Goal: Check status: Check status

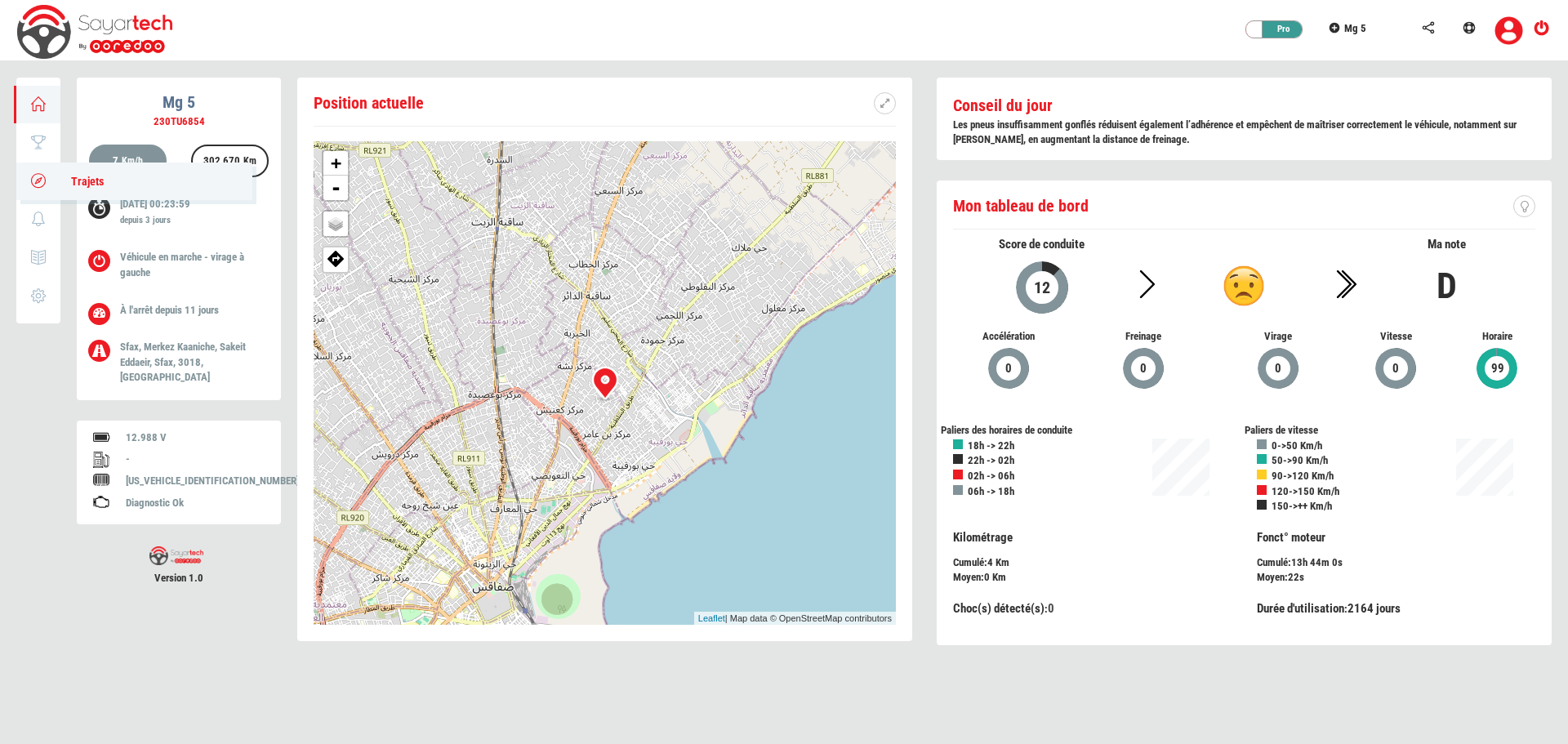
click at [49, 176] on link "Trajets" at bounding box center [135, 181] width 236 height 37
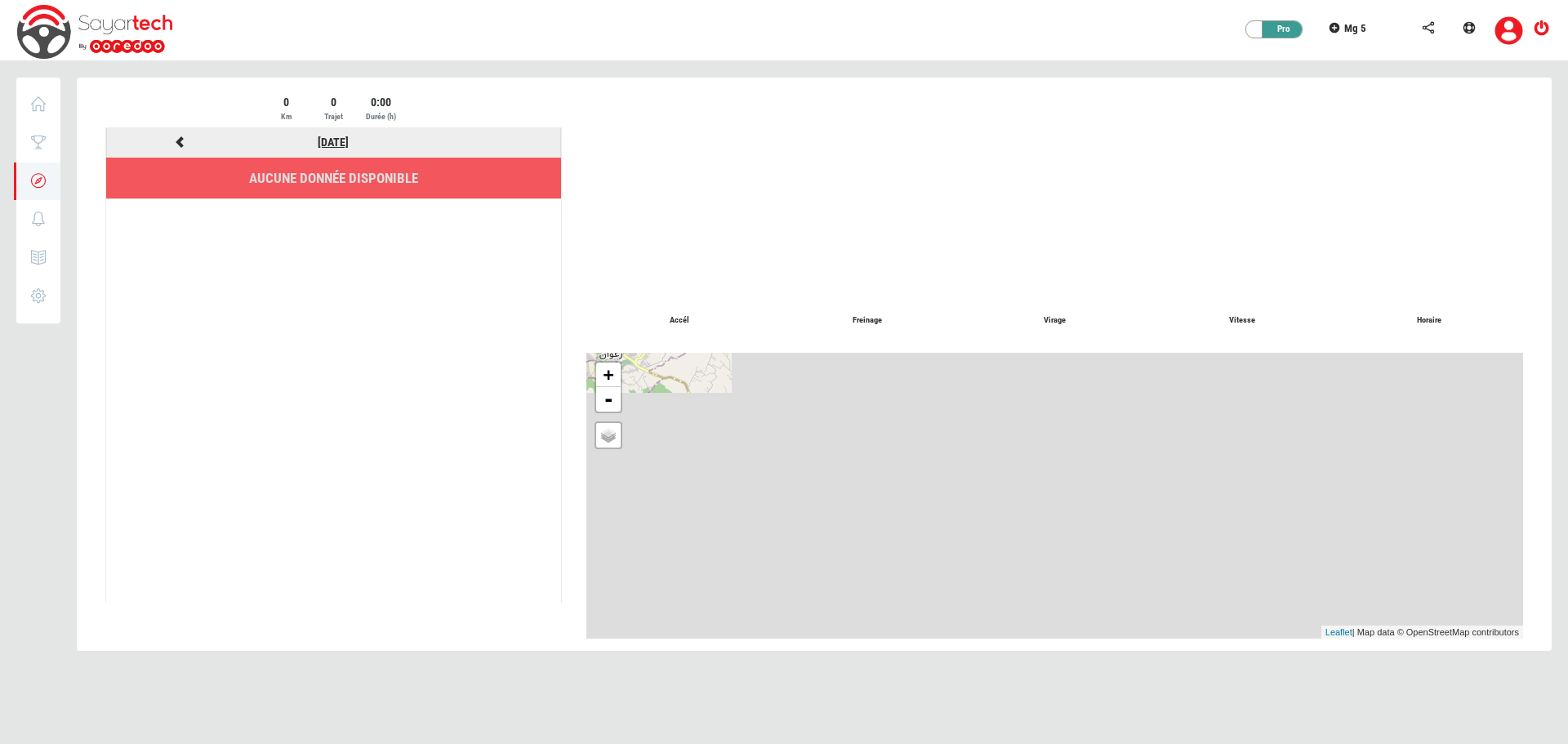
click at [333, 140] on link "[DATE]" at bounding box center [333, 142] width 31 height 13
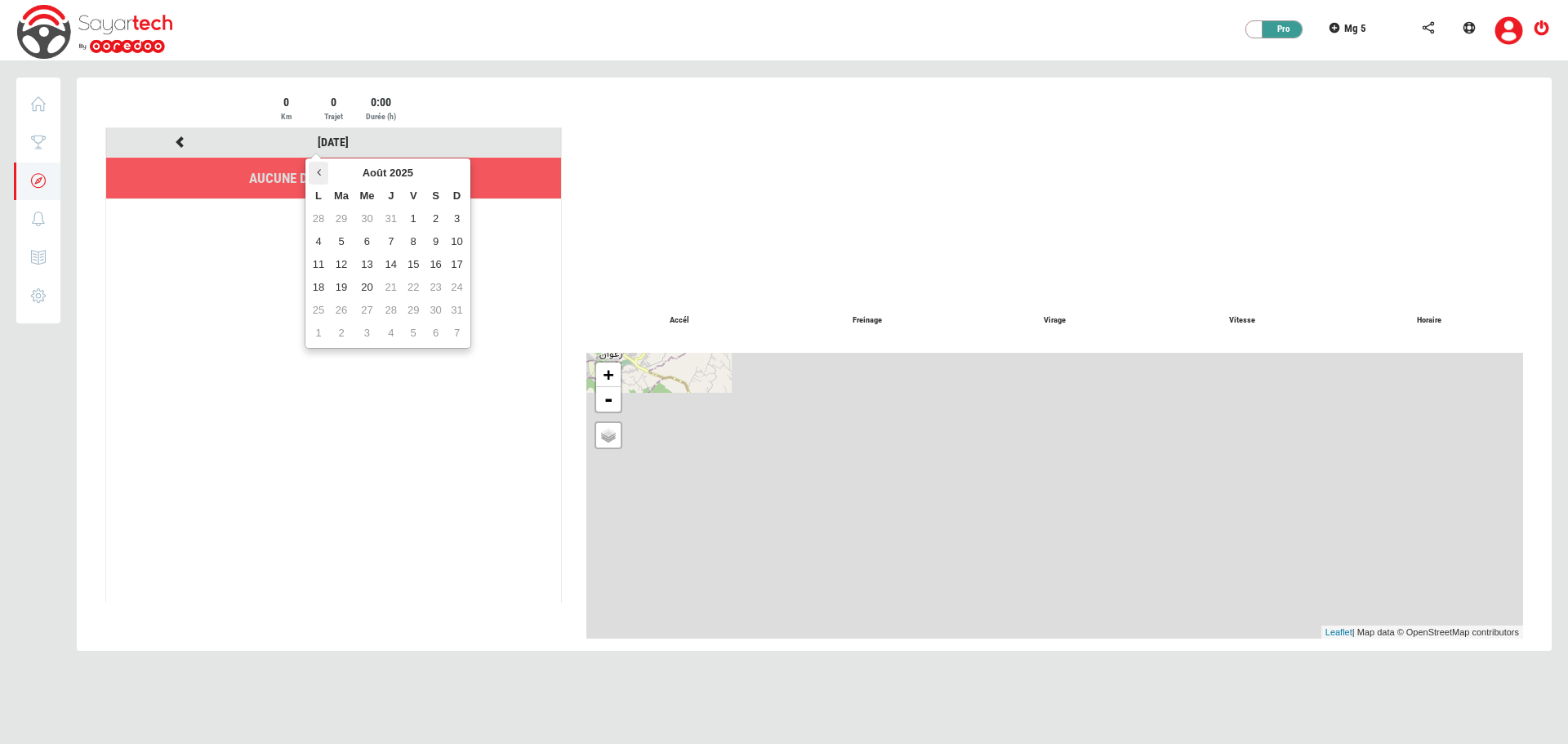
click at [320, 177] on th at bounding box center [318, 173] width 20 height 23
click at [321, 283] on td "21" at bounding box center [318, 287] width 20 height 23
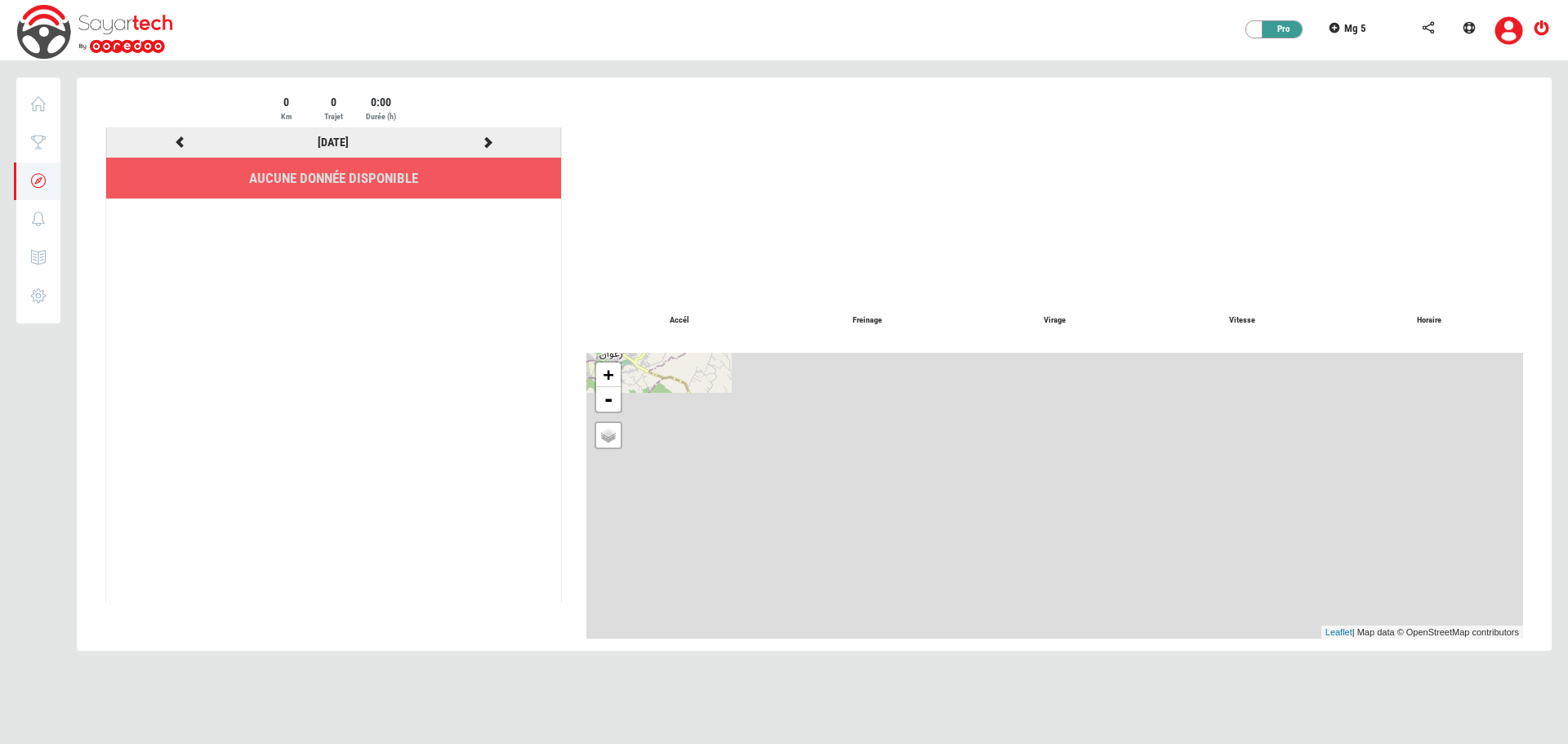
click at [485, 138] on icon at bounding box center [487, 142] width 15 height 12
click at [482, 143] on icon at bounding box center [487, 142] width 15 height 12
click at [486, 139] on icon at bounding box center [487, 142] width 15 height 12
click at [487, 141] on icon at bounding box center [487, 142] width 15 height 12
click at [487, 141] on div at bounding box center [814, 374] width 1475 height 594
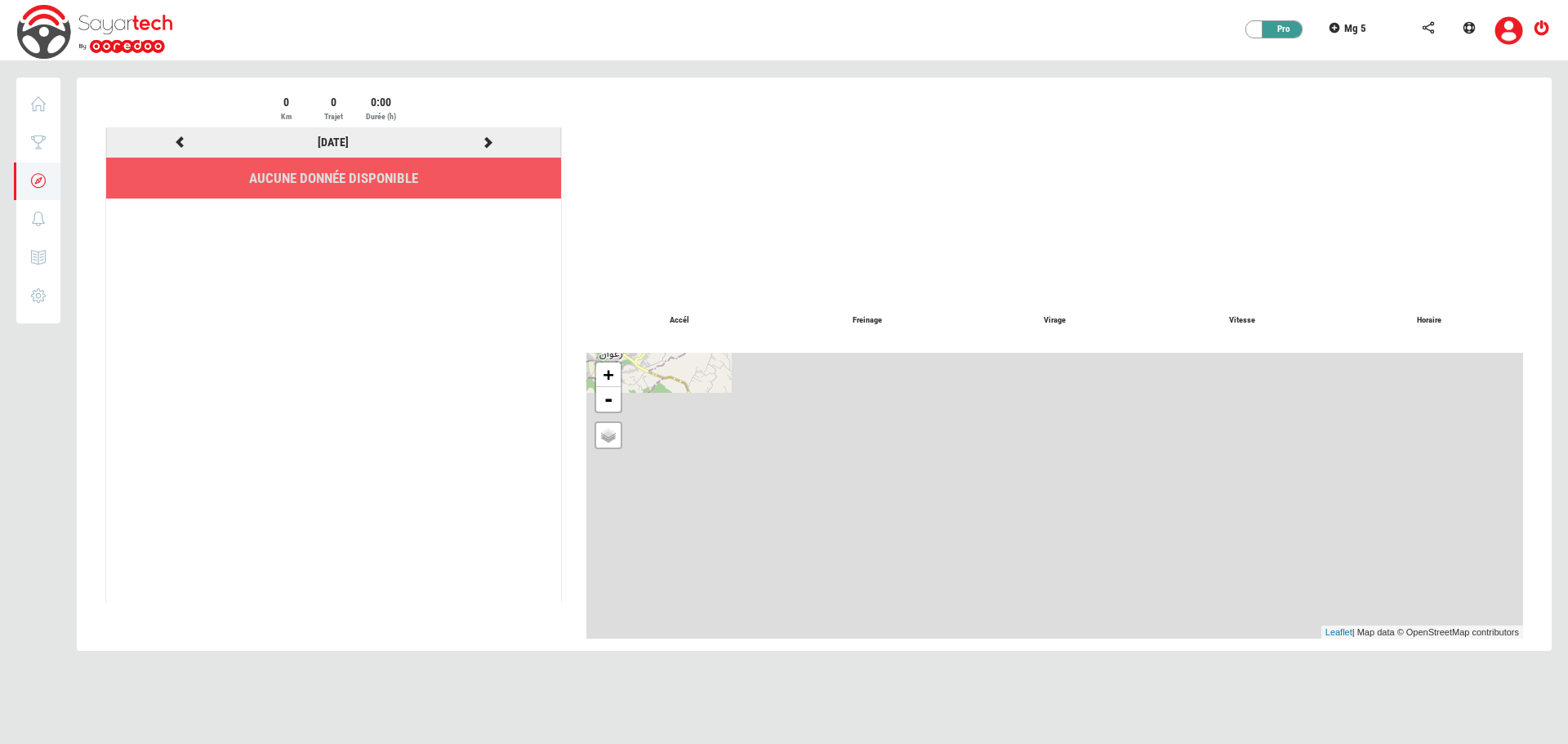
click at [487, 141] on icon at bounding box center [487, 142] width 15 height 12
click at [487, 141] on div at bounding box center [814, 374] width 1475 height 594
click at [487, 141] on icon at bounding box center [487, 142] width 15 height 12
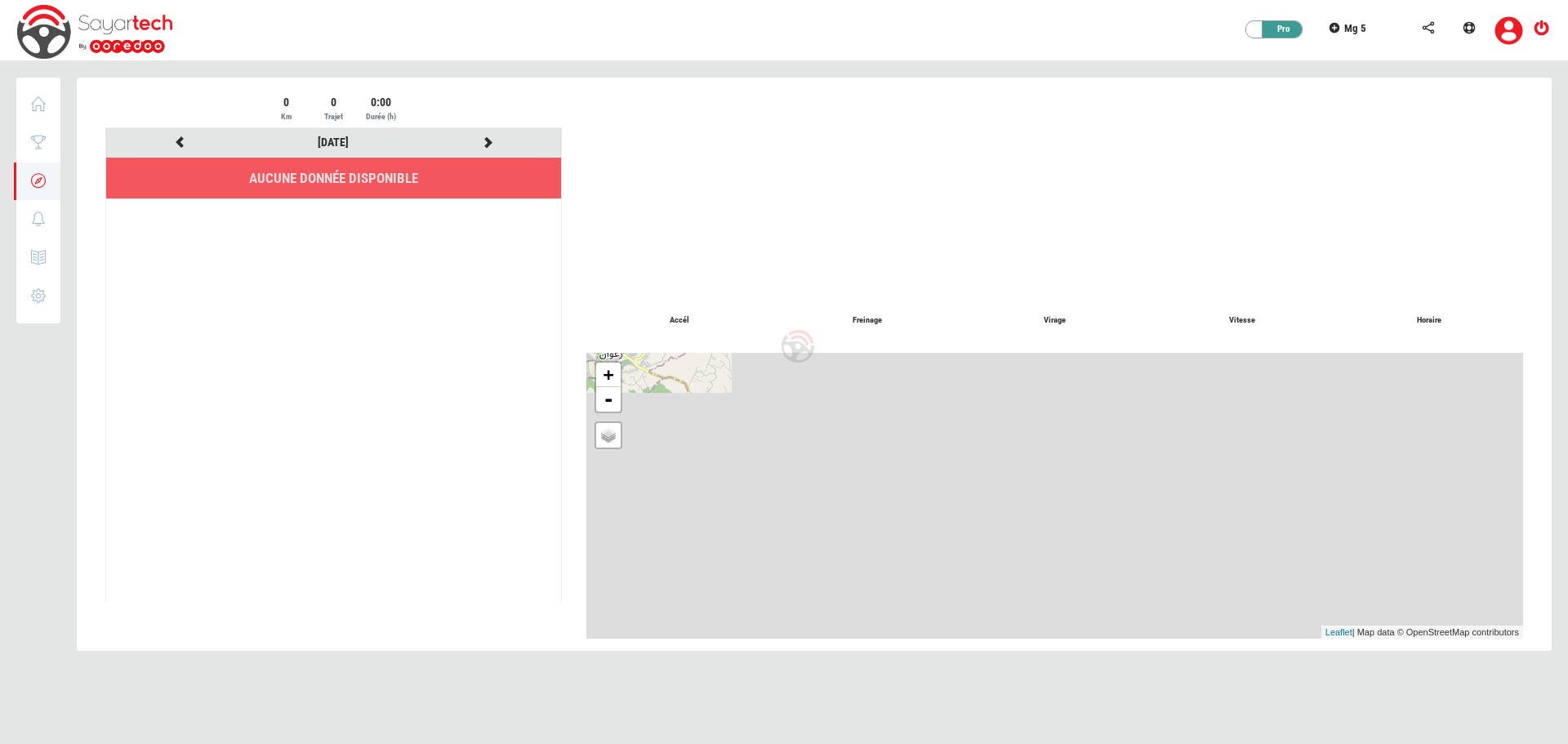
click at [487, 141] on div at bounding box center [814, 374] width 1475 height 594
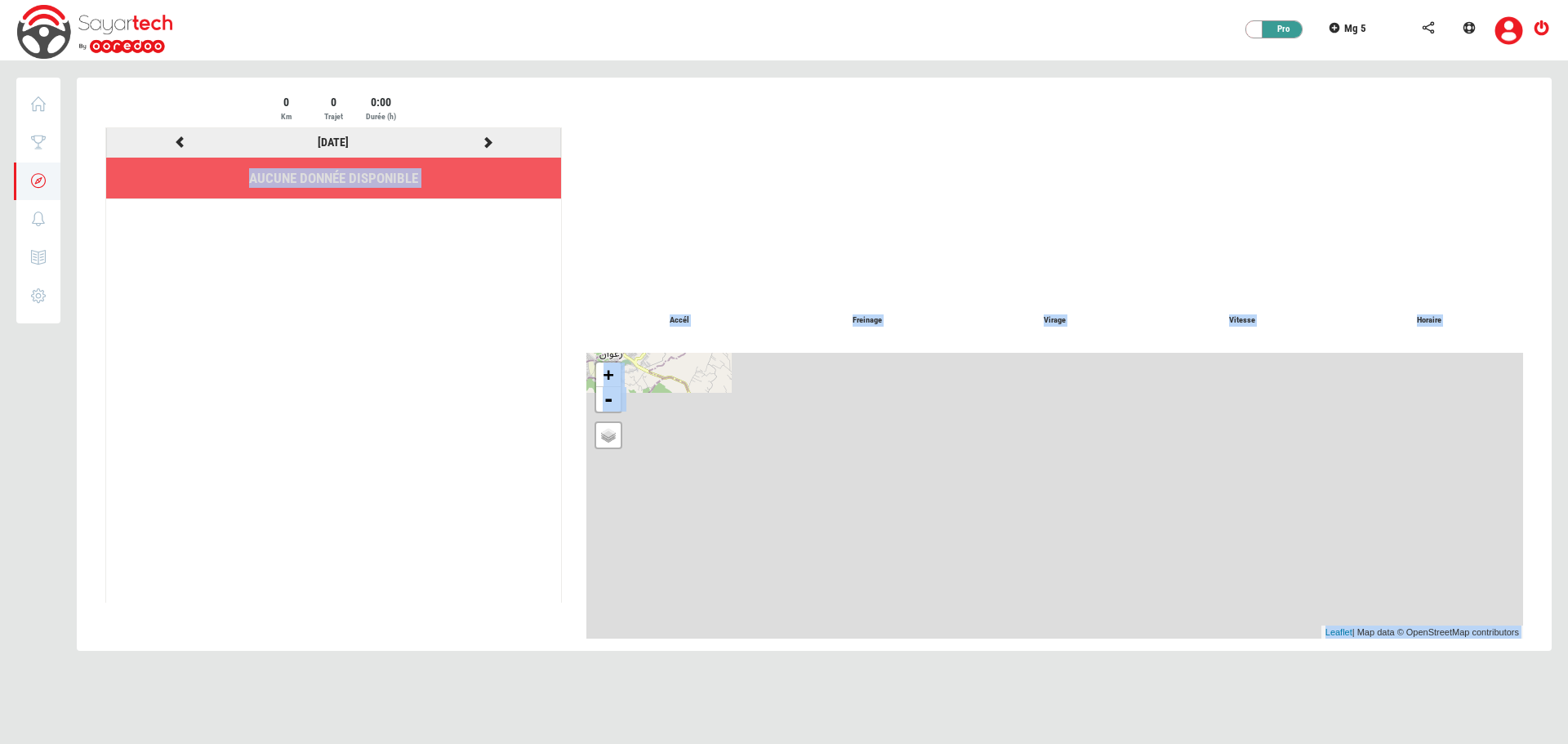
click at [487, 141] on icon at bounding box center [487, 142] width 15 height 12
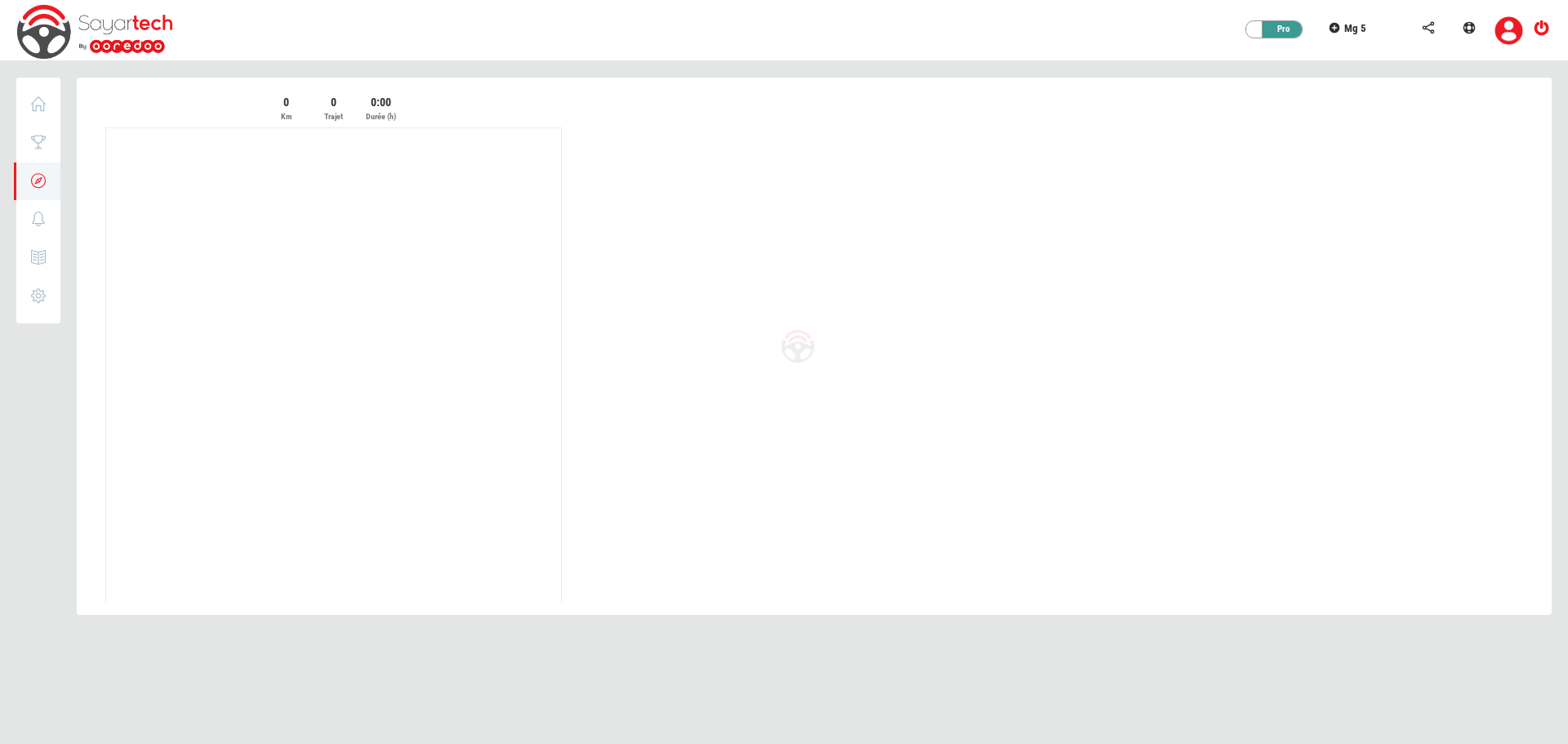
click at [487, 141] on div at bounding box center [814, 356] width 1475 height 558
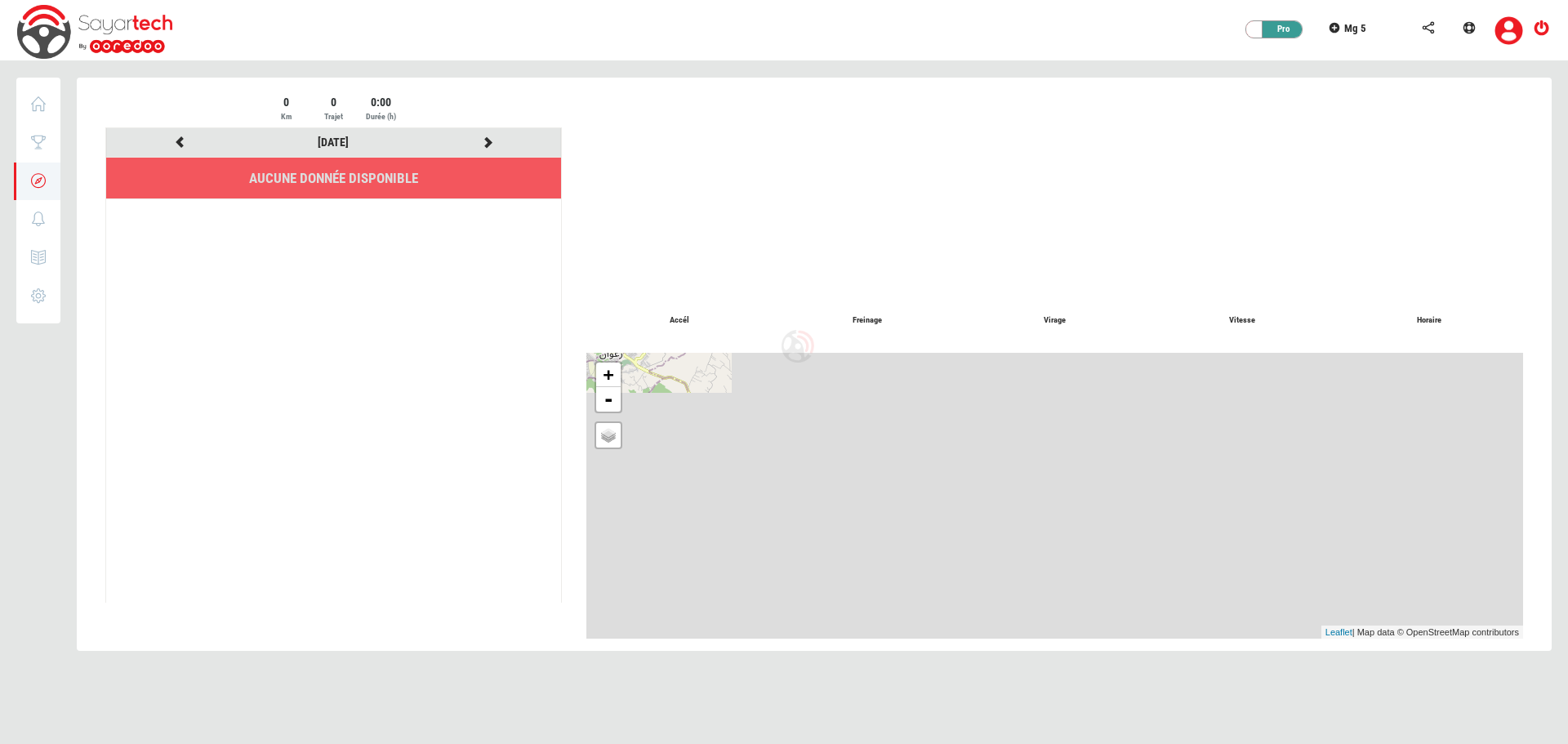
click at [487, 141] on div at bounding box center [814, 374] width 1475 height 594
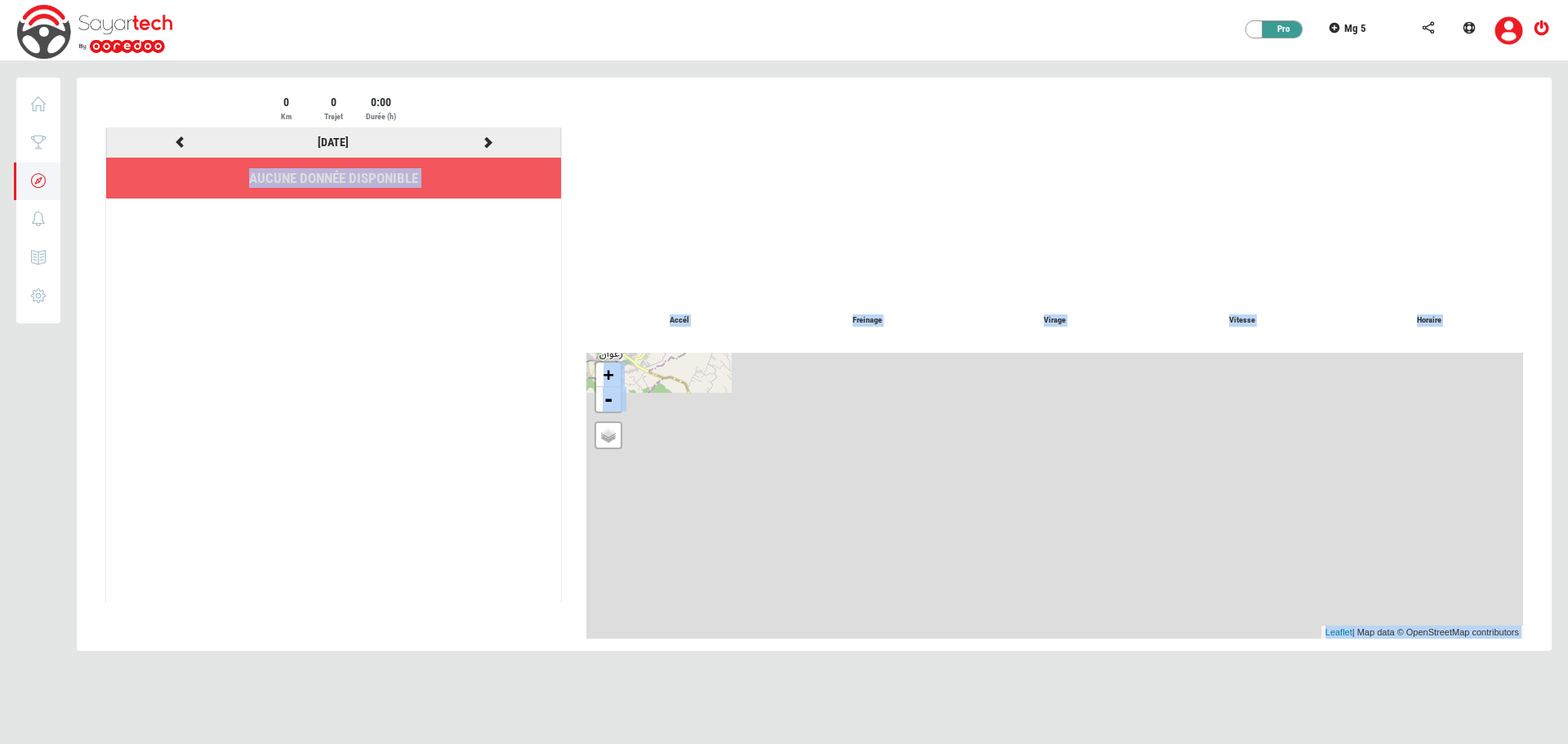
click at [491, 146] on icon at bounding box center [487, 142] width 15 height 12
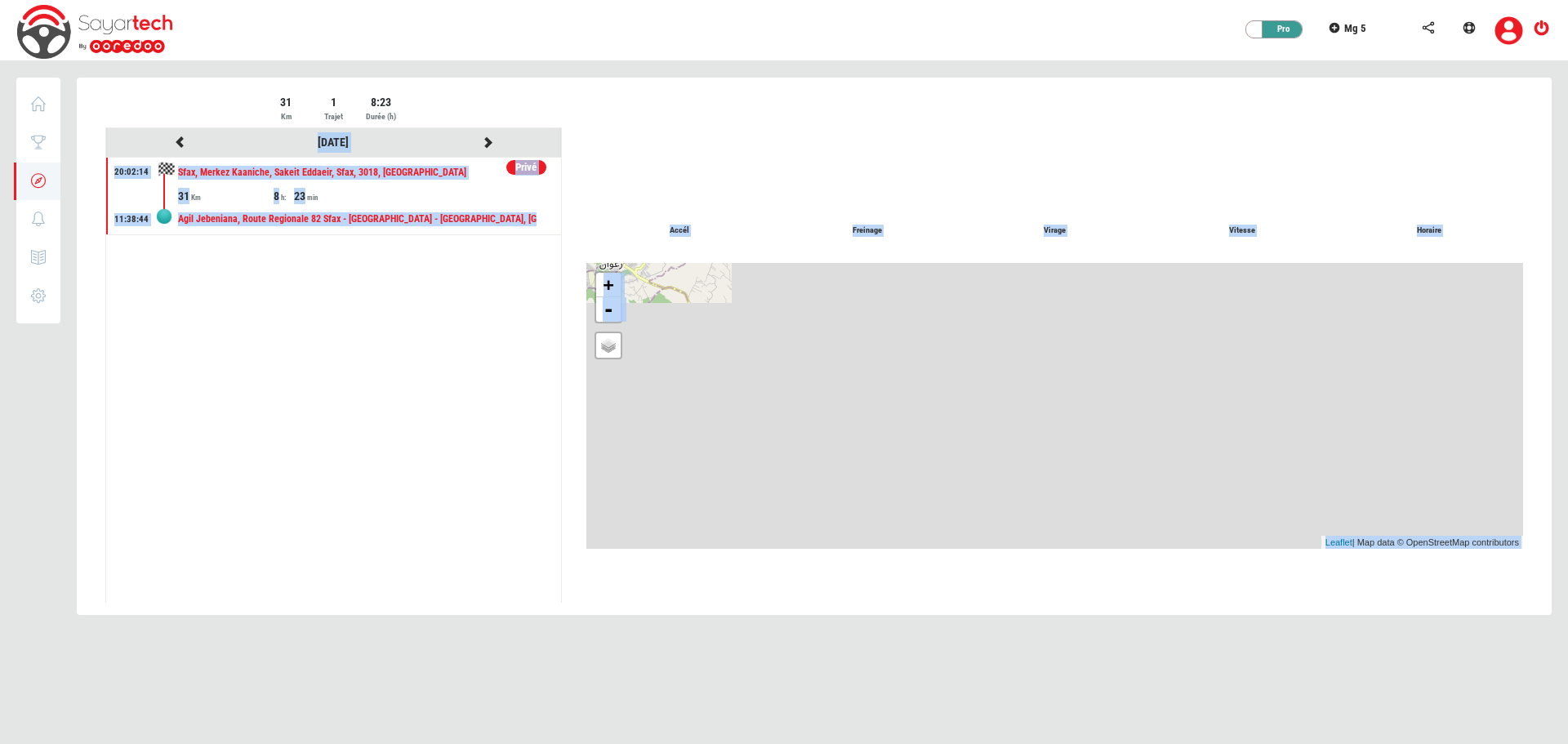
click at [474, 296] on div at bounding box center [814, 356] width 1475 height 558
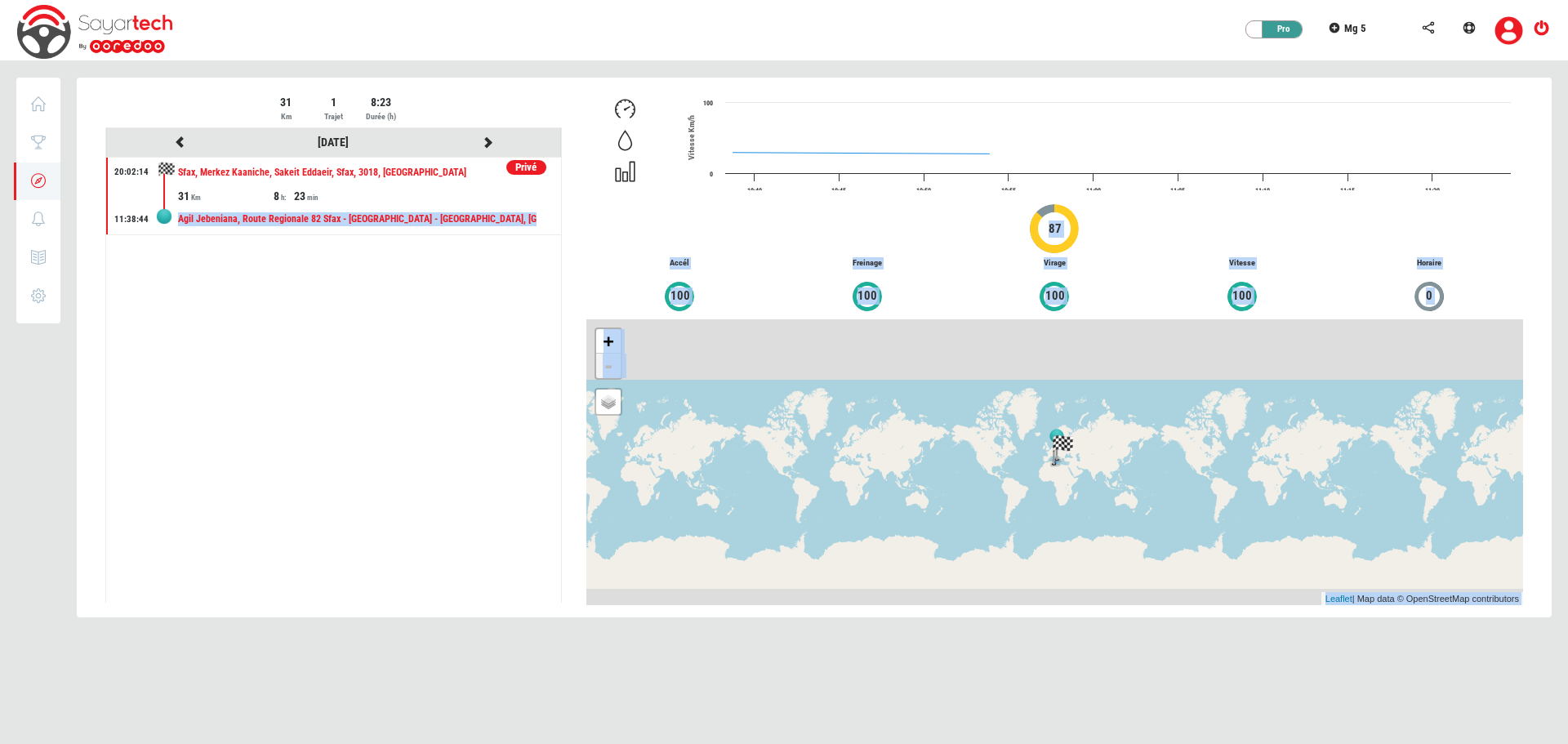
click at [474, 297] on ul "[DATE] Privé 20:02:14 11:38:44 Sfax, Merkez Kaaniche, Sakeit Eddaeir, Sfax, 301…" at bounding box center [334, 366] width 455 height 475
click at [488, 143] on icon at bounding box center [487, 142] width 15 height 12
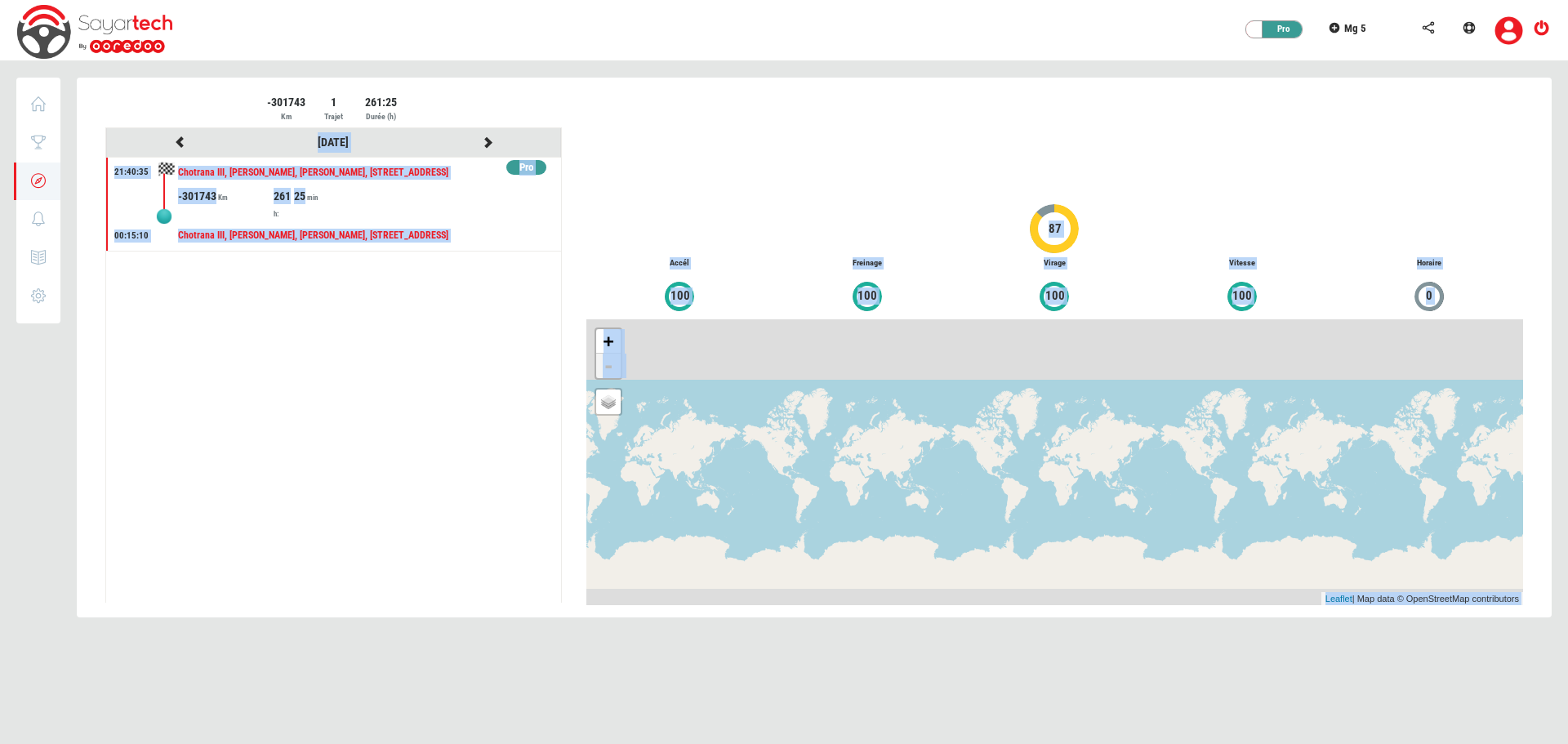
click at [488, 143] on div at bounding box center [814, 357] width 1475 height 560
click at [488, 143] on icon at bounding box center [487, 142] width 15 height 12
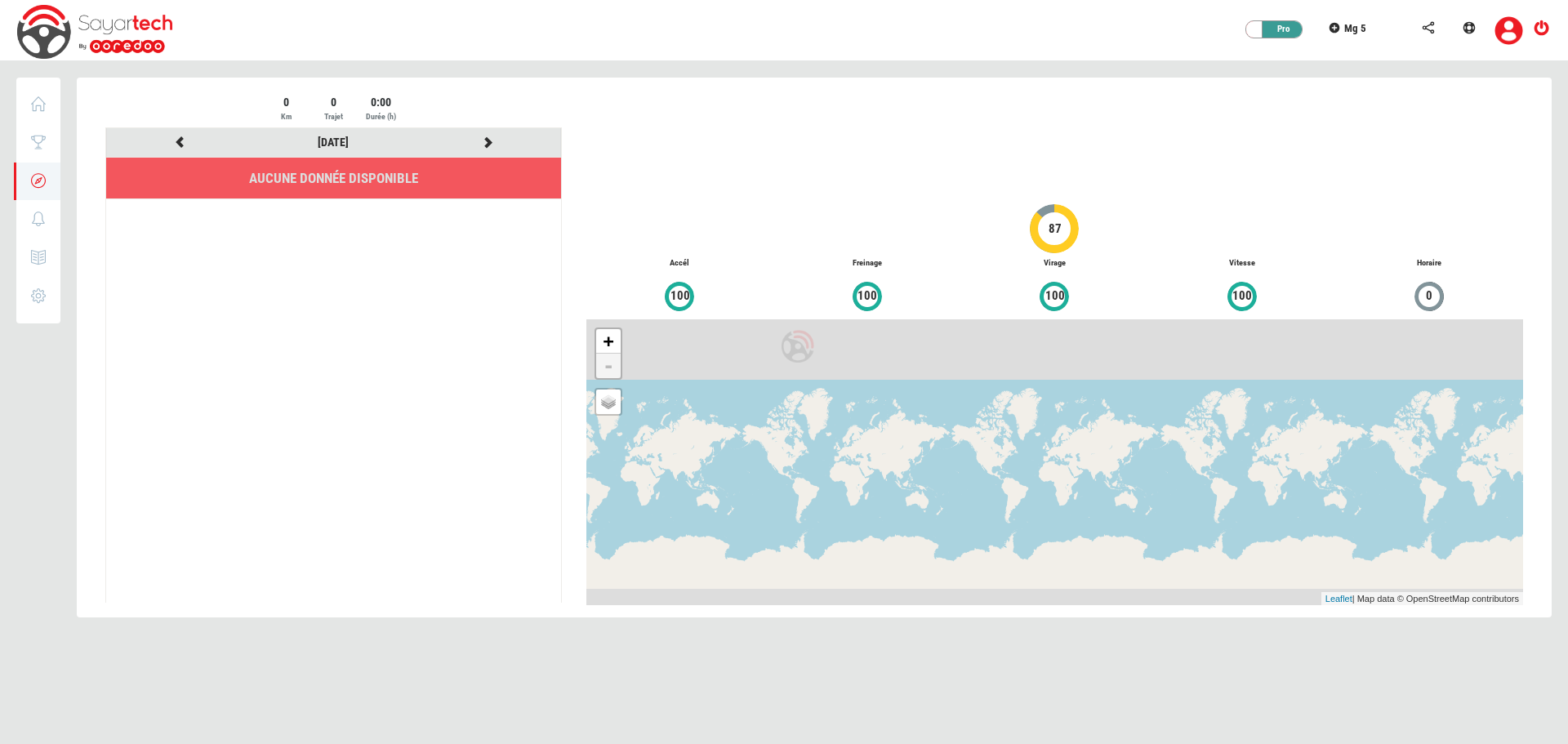
click at [488, 142] on div at bounding box center [814, 357] width 1475 height 560
click at [488, 142] on icon at bounding box center [487, 142] width 15 height 12
click at [488, 142] on div at bounding box center [814, 357] width 1475 height 560
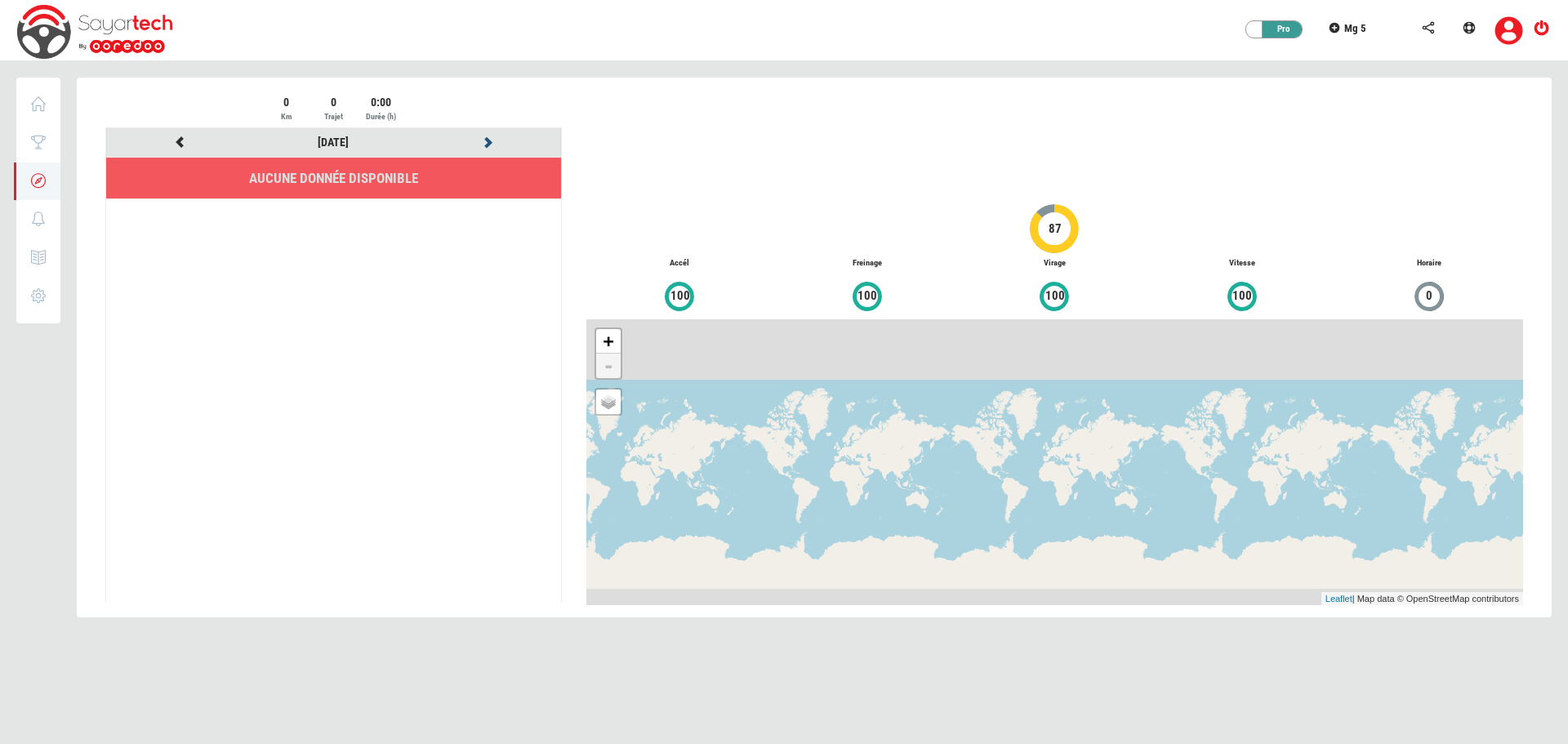
click at [488, 142] on icon at bounding box center [487, 142] width 15 height 12
click at [488, 142] on div at bounding box center [814, 357] width 1475 height 560
click at [488, 142] on icon at bounding box center [487, 142] width 15 height 12
click at [488, 142] on div at bounding box center [814, 357] width 1475 height 560
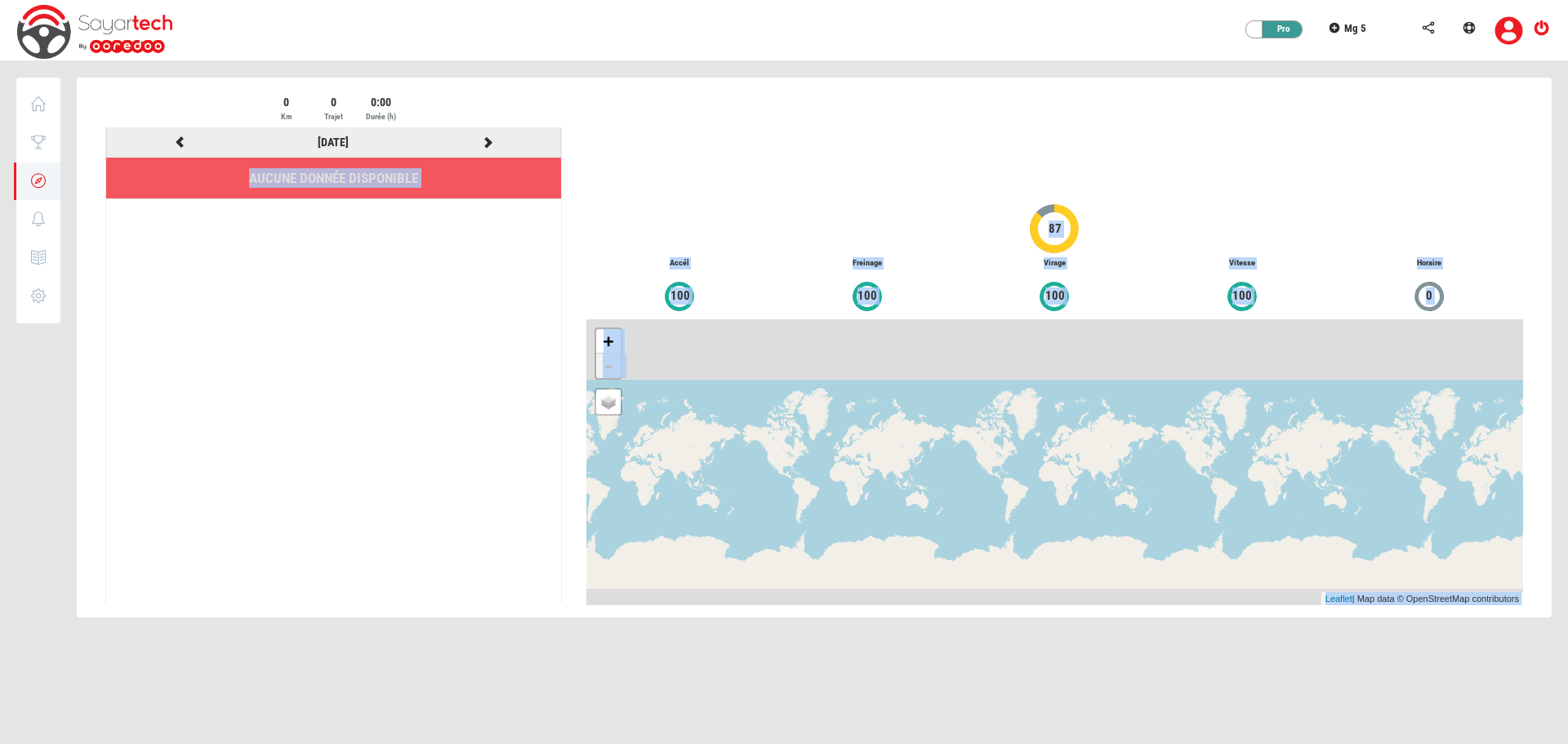
click at [488, 142] on icon at bounding box center [487, 142] width 15 height 12
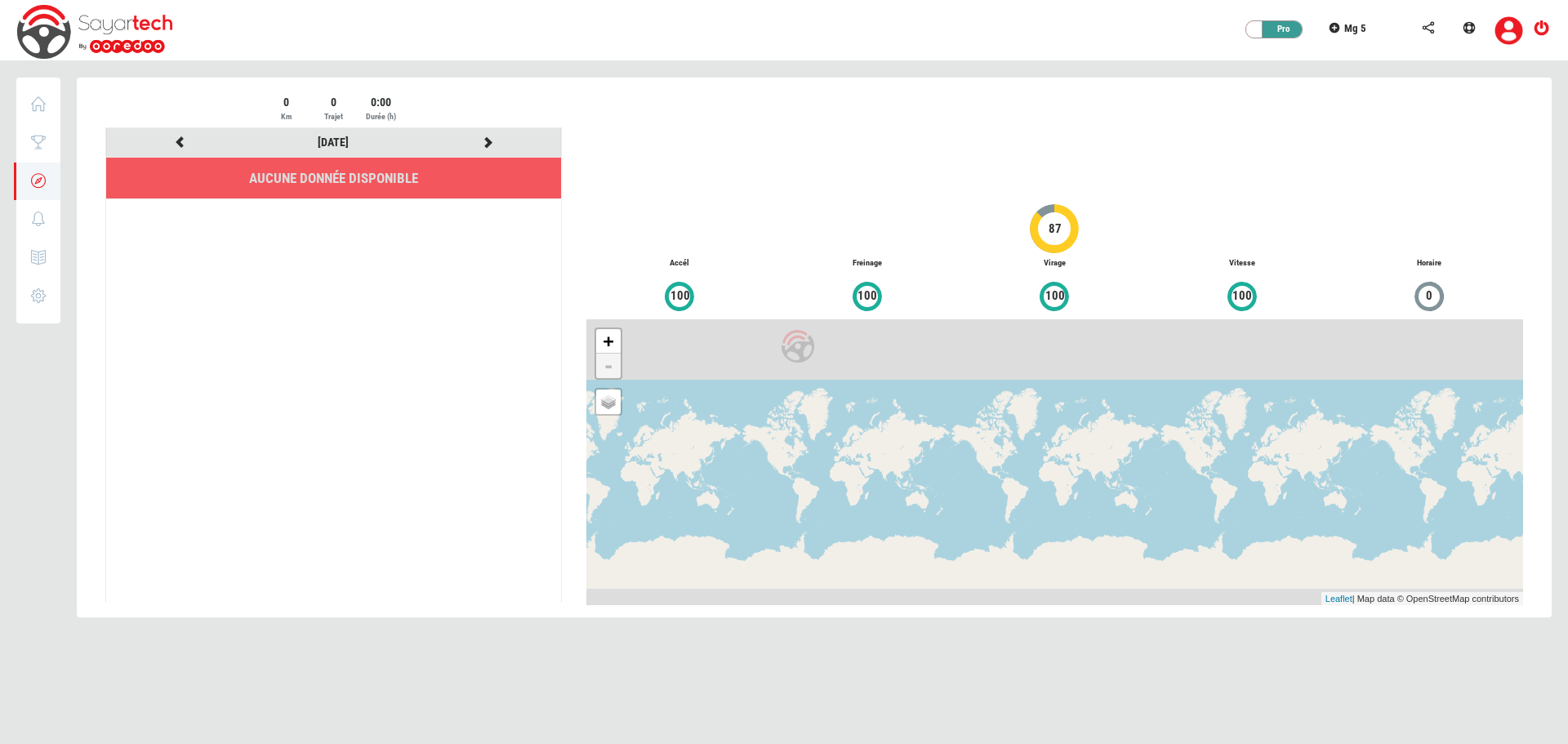
click at [488, 142] on div at bounding box center [814, 357] width 1475 height 560
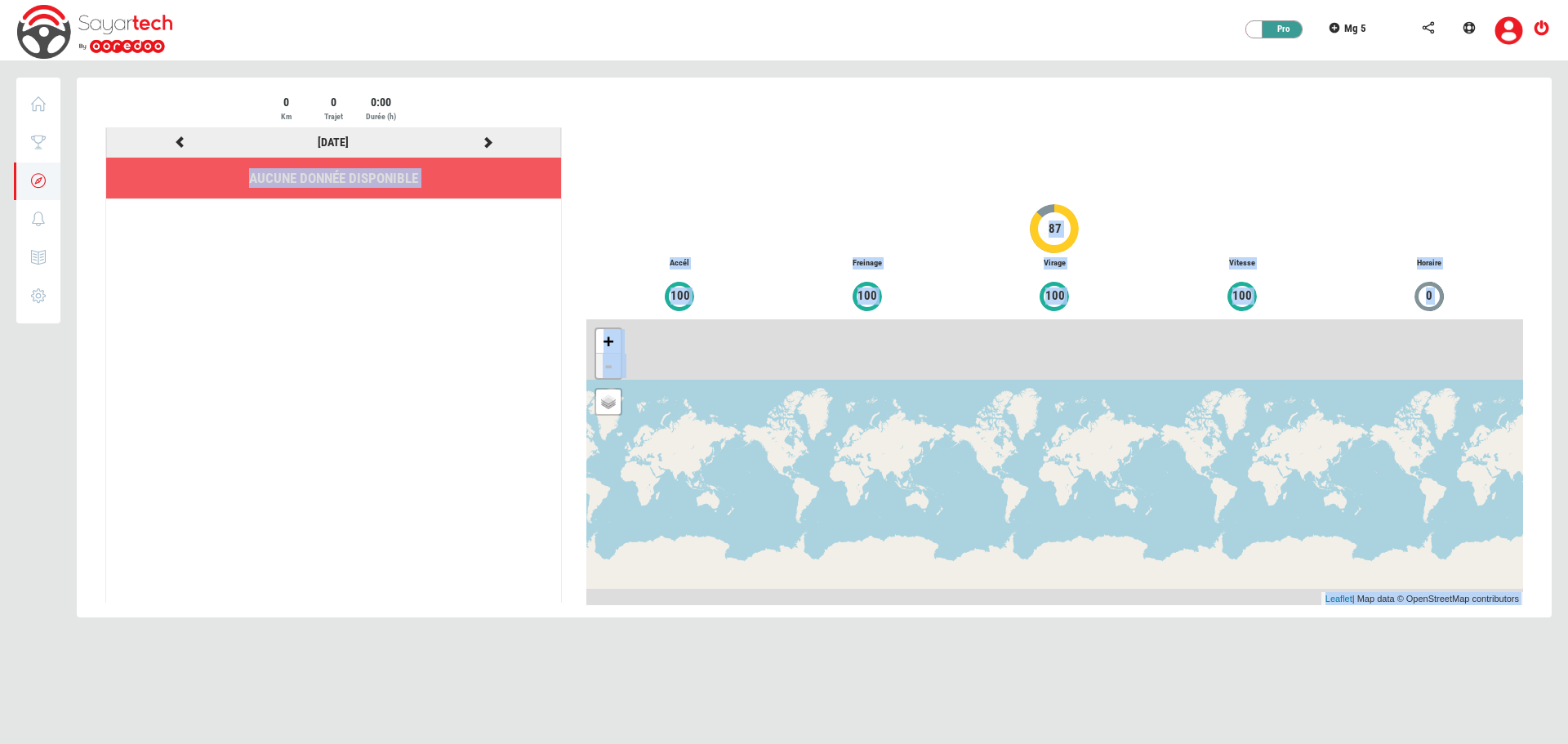
click at [487, 142] on icon at bounding box center [487, 142] width 15 height 12
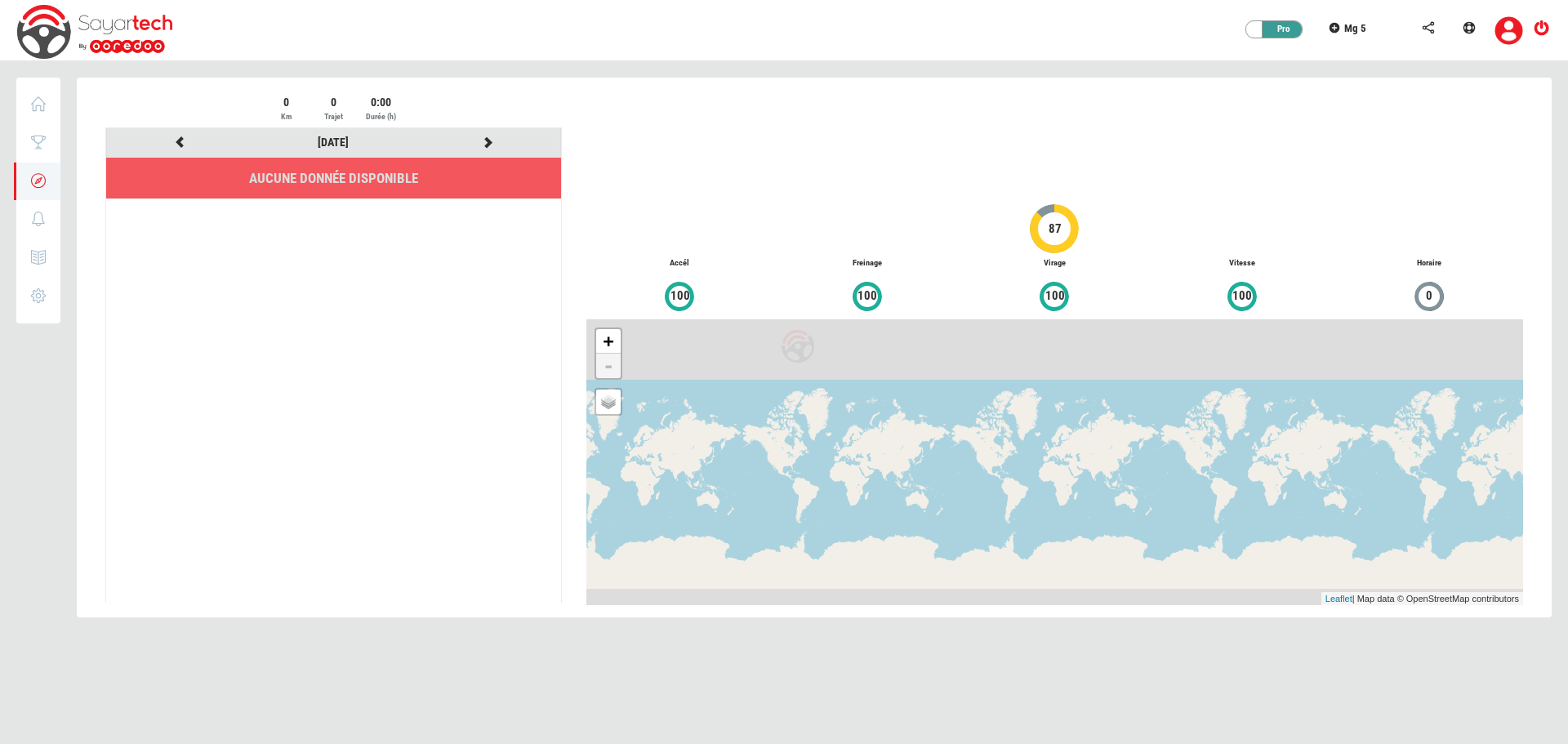
click at [487, 142] on div at bounding box center [814, 357] width 1475 height 560
click at [487, 142] on icon at bounding box center [487, 142] width 15 height 12
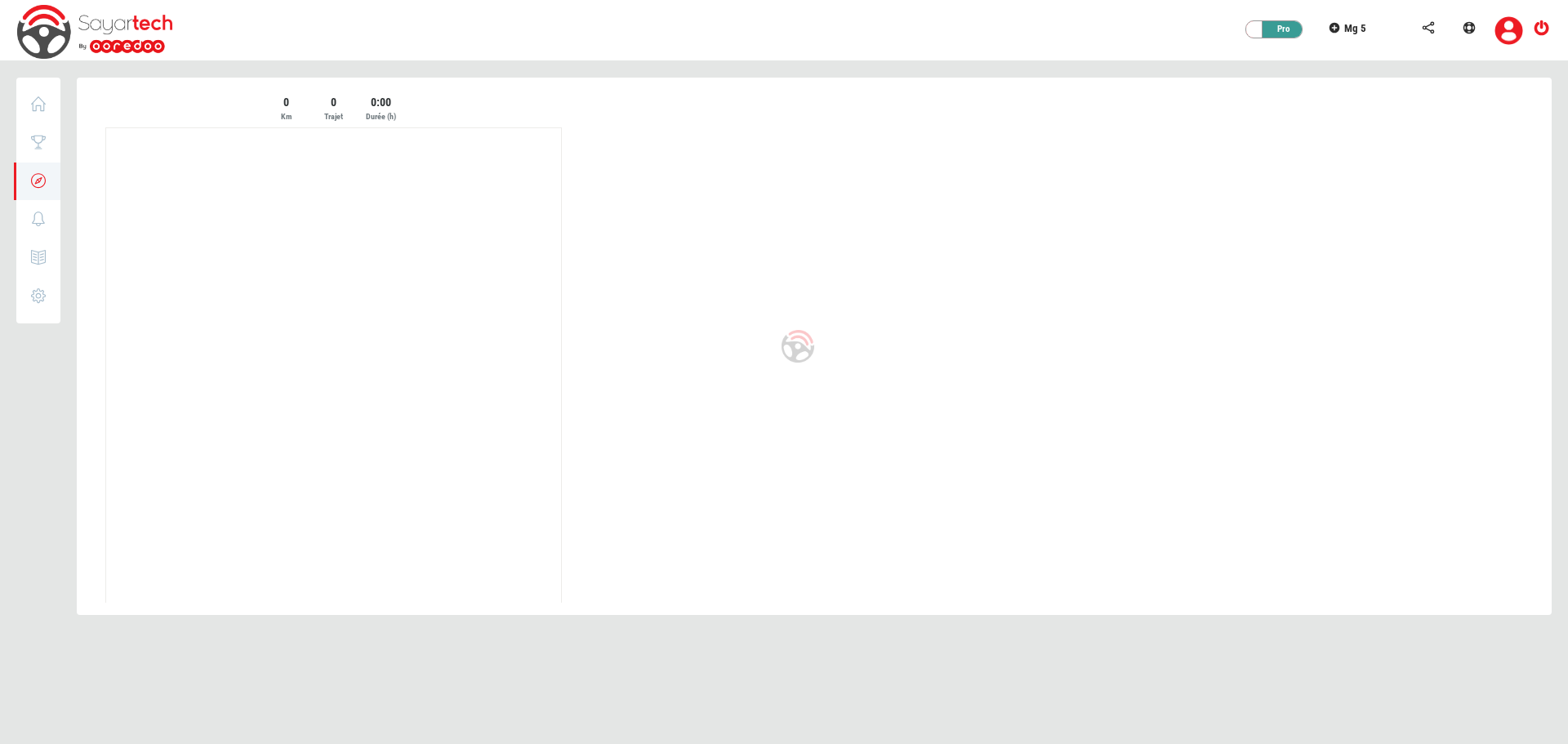
click at [487, 142] on div at bounding box center [814, 356] width 1475 height 558
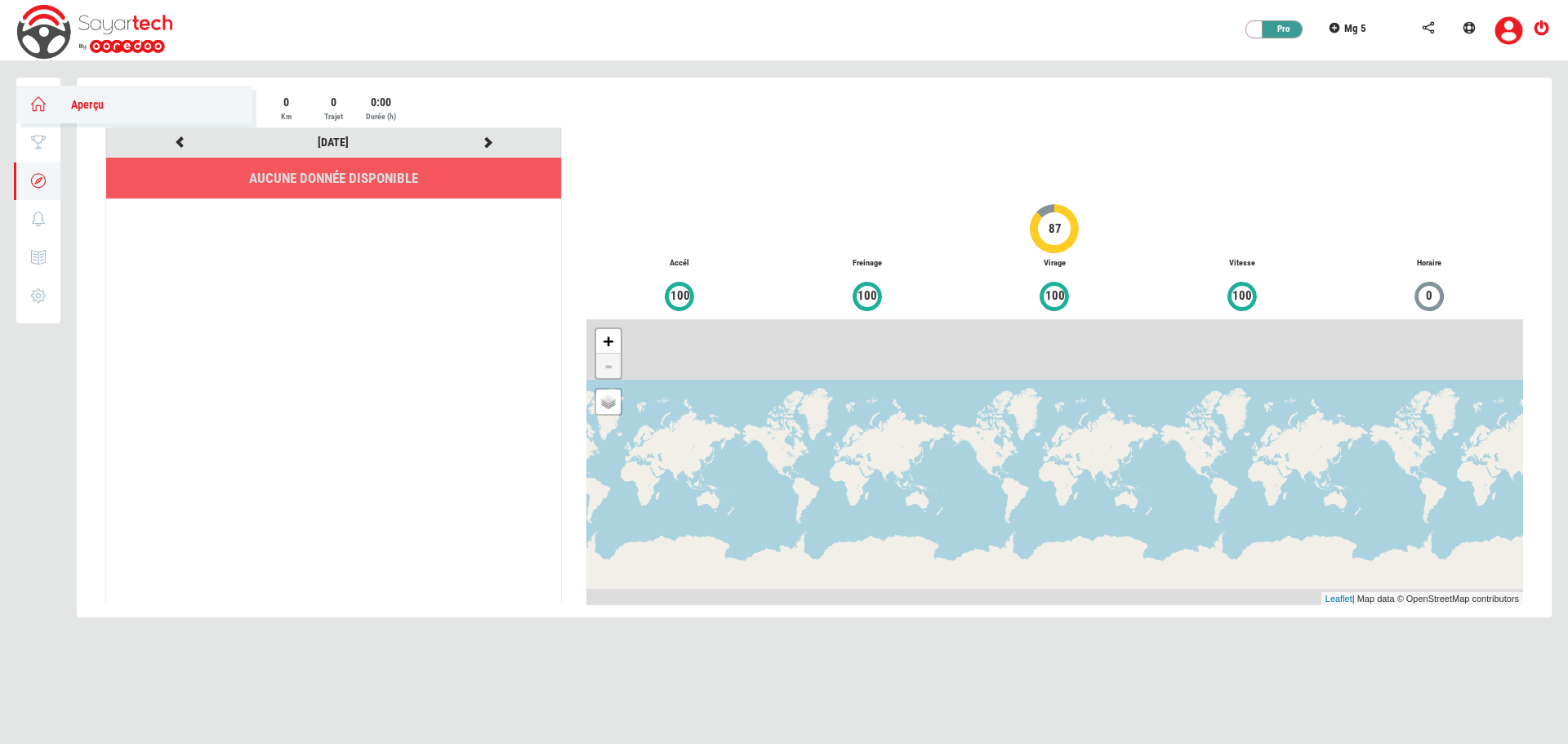
click at [42, 108] on icon at bounding box center [38, 104] width 19 height 12
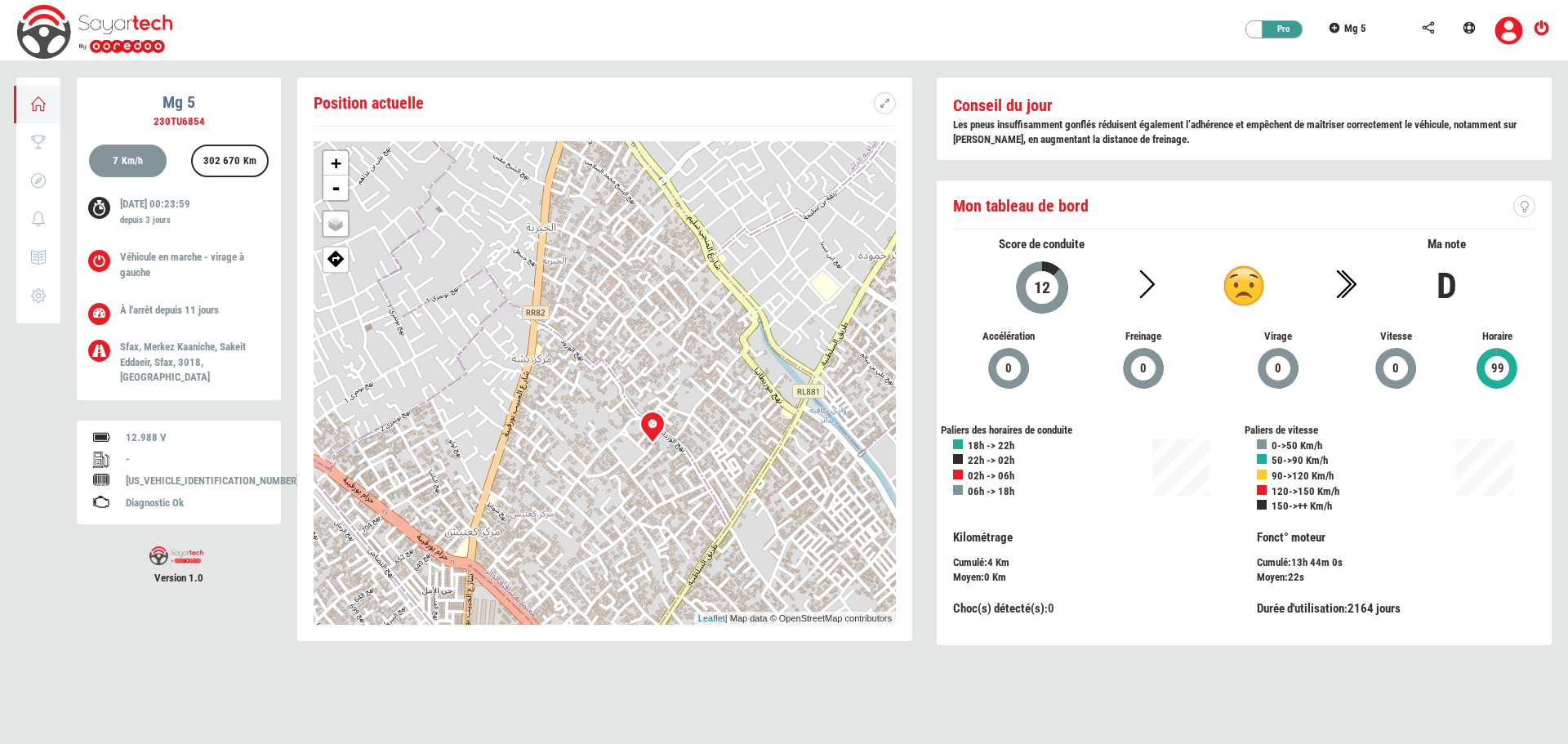
drag, startPoint x: 756, startPoint y: 533, endPoint x: 740, endPoint y: 469, distance: 66.0
click at [740, 469] on div "+ - OSM Map Google Map Google Satellite Leaflet | Map data © OpenStreetMap cont…" at bounding box center [605, 383] width 582 height 484
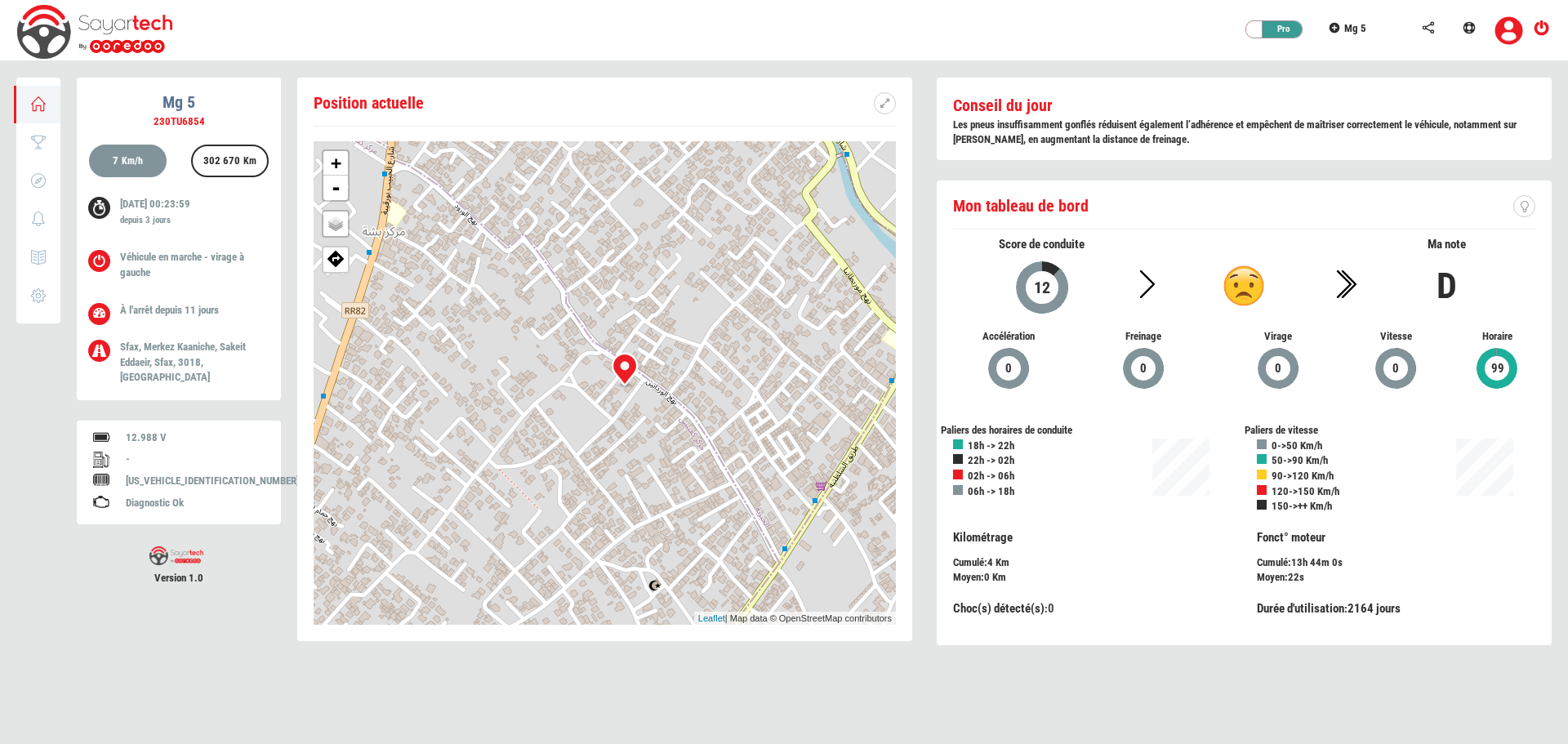
click at [96, 205] on icon at bounding box center [103, 211] width 22 height 22
click at [226, 160] on div "302 670 Km" at bounding box center [230, 163] width 68 height 33
click at [151, 162] on div "7 Km/h" at bounding box center [127, 161] width 77 height 33
